Goal: Find specific page/section: Find specific page/section

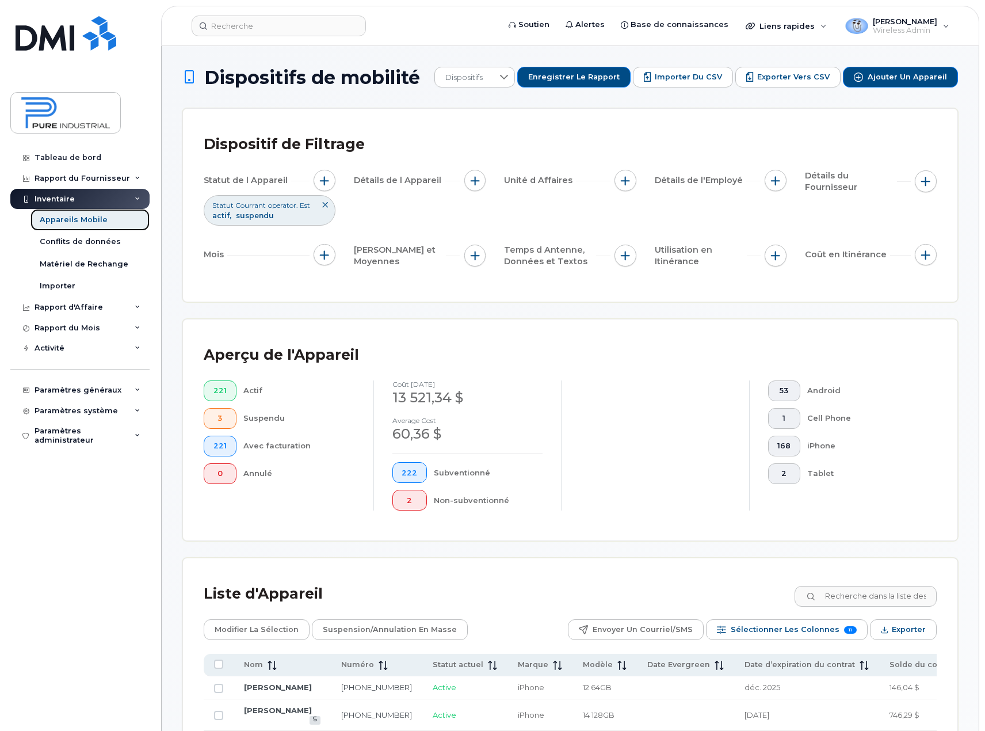
click at [90, 221] on div "Appareils Mobile" at bounding box center [74, 220] width 68 height 10
click at [874, 589] on input at bounding box center [865, 596] width 143 height 21
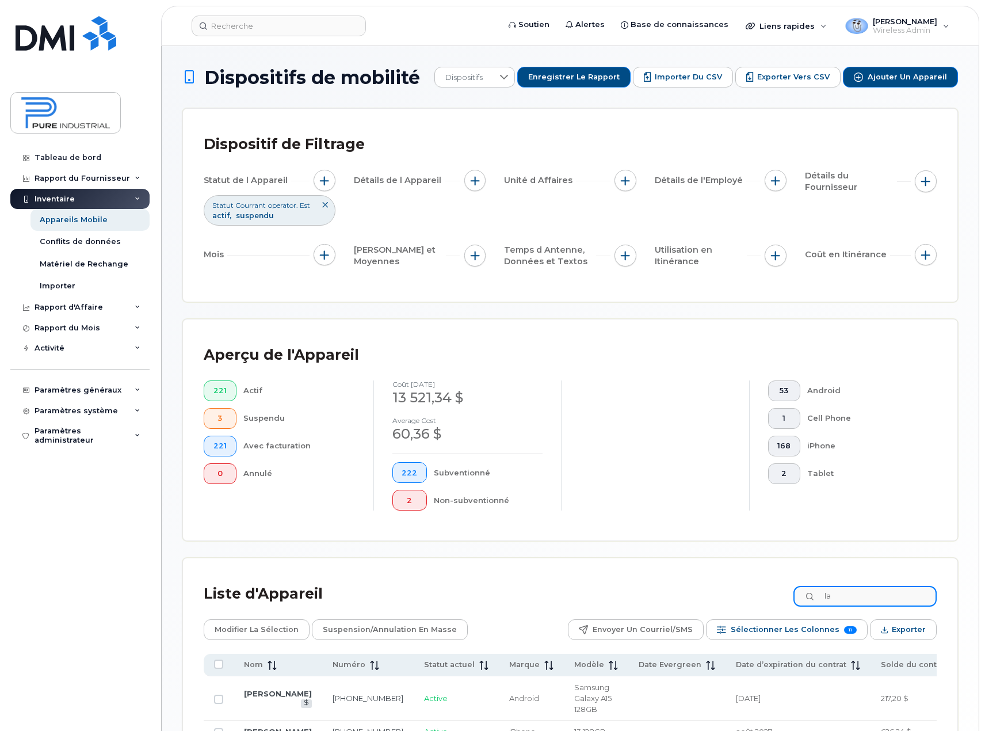
type input "l"
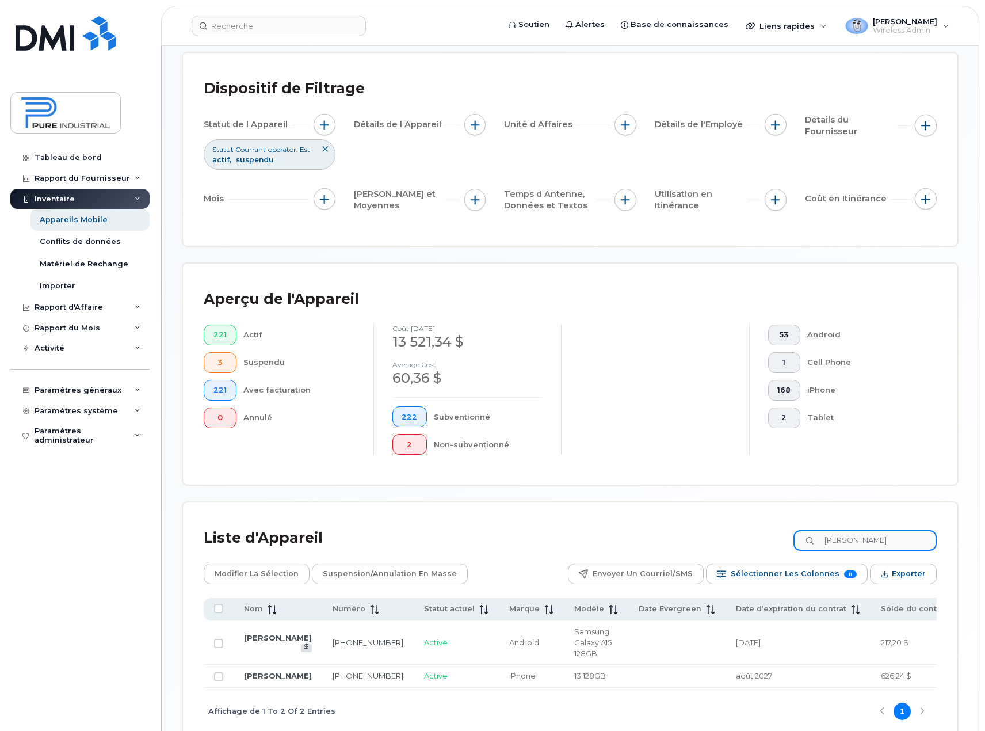
scroll to position [115, 0]
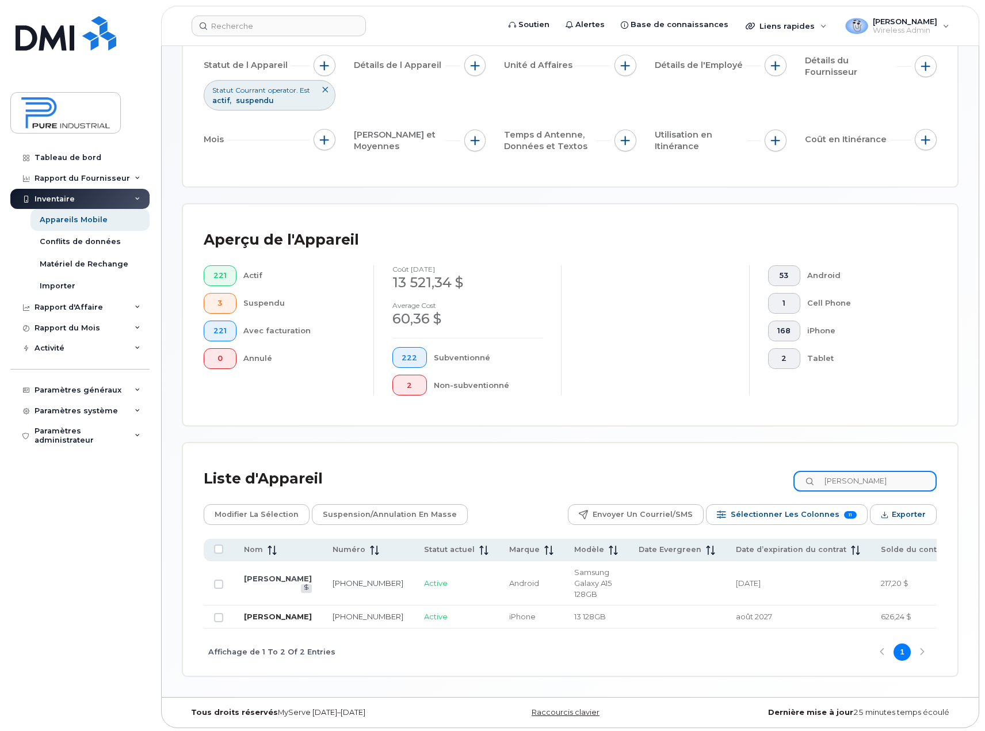
type input "Lachance"
click at [264, 621] on link "[PERSON_NAME]" at bounding box center [278, 616] width 68 height 9
